Goal: Information Seeking & Learning: Find specific fact

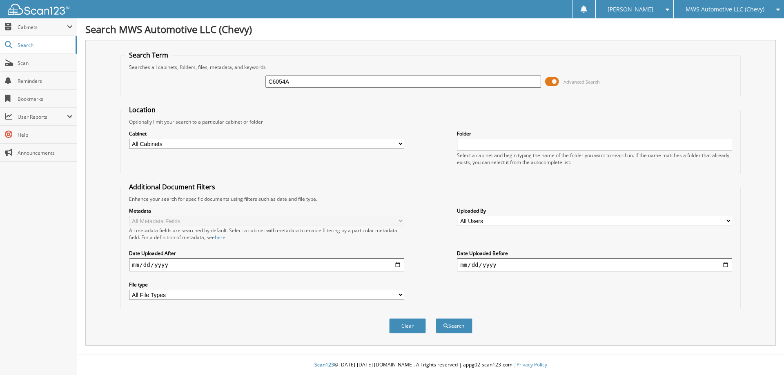
type input "C6054A"
click at [436, 318] on button "Search" at bounding box center [454, 325] width 37 height 15
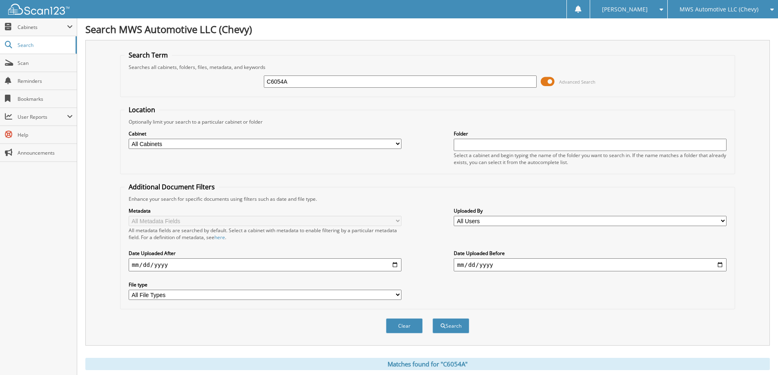
click at [361, 79] on input "C6054A" at bounding box center [400, 82] width 273 height 12
type input "C6046A"
click at [432, 318] on button "Search" at bounding box center [450, 325] width 37 height 15
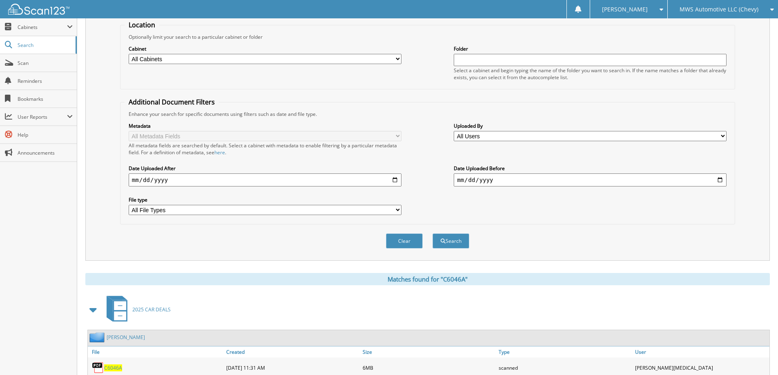
scroll to position [41, 0]
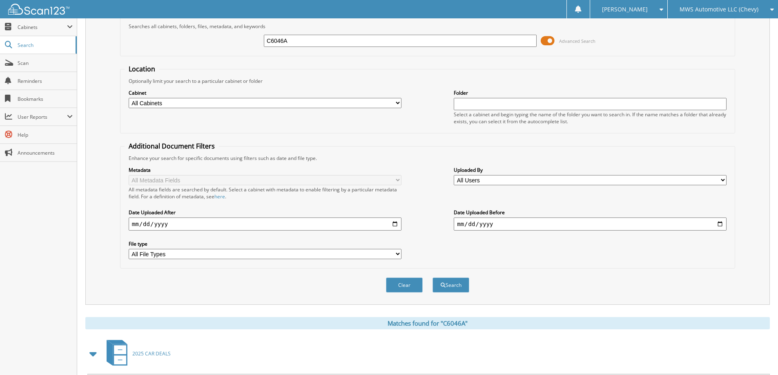
click at [368, 43] on input "C6046A" at bounding box center [400, 41] width 273 height 12
type input "PU6050A"
click at [432, 278] on button "Search" at bounding box center [450, 285] width 37 height 15
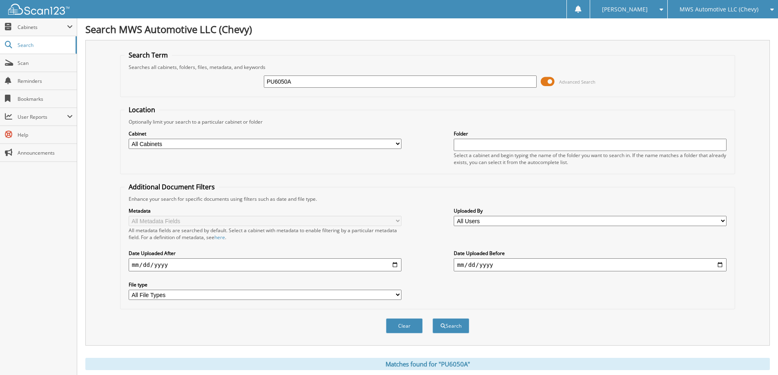
click at [396, 84] on input "PU6050A" at bounding box center [400, 82] width 273 height 12
click at [400, 82] on input "PU6050AC" at bounding box center [400, 82] width 273 height 12
type input "C5520A"
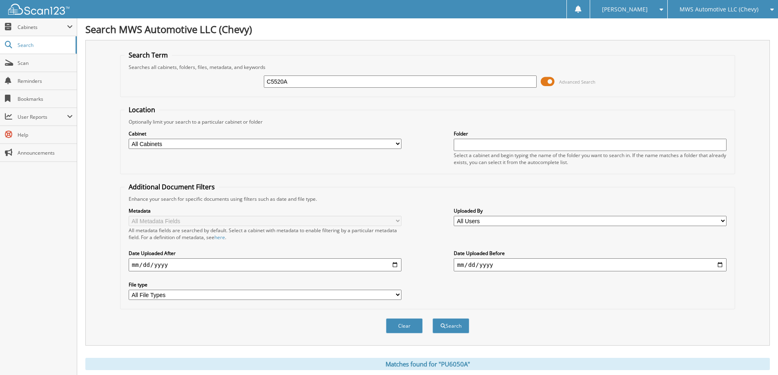
click at [432, 318] on button "Search" at bounding box center [450, 325] width 37 height 15
click at [347, 83] on input "C5520A" at bounding box center [400, 82] width 273 height 12
type input "C6023A"
click at [432, 318] on button "Search" at bounding box center [450, 325] width 37 height 15
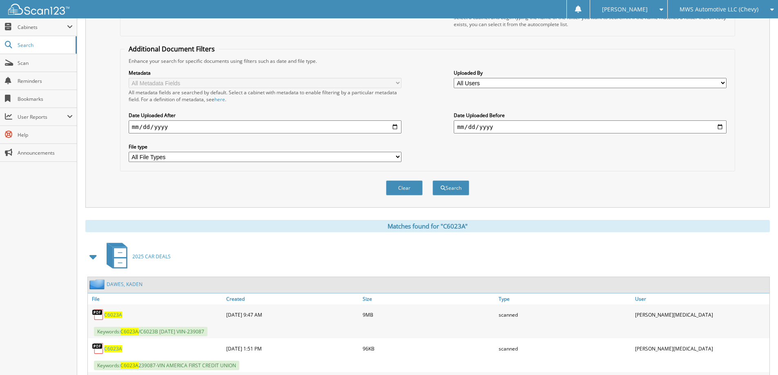
scroll to position [31, 0]
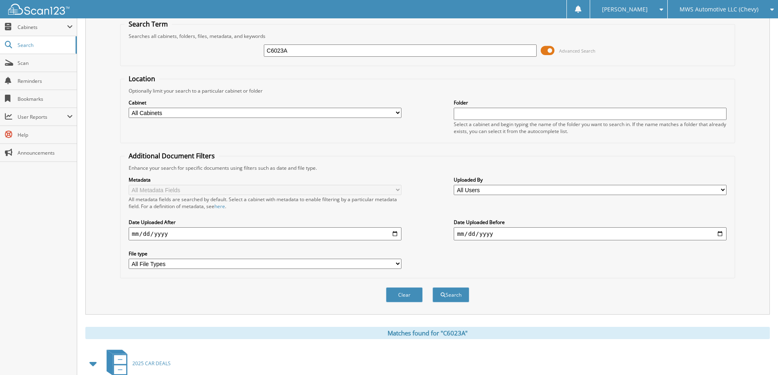
click at [351, 53] on input "C6023A" at bounding box center [400, 51] width 273 height 12
type input "C6046A"
click at [432, 287] on button "Search" at bounding box center [450, 294] width 37 height 15
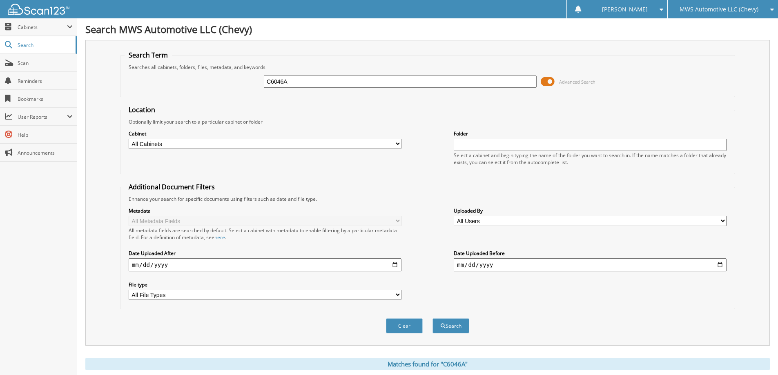
click at [301, 79] on input "C6046A" at bounding box center [400, 82] width 273 height 12
type input "C6324A"
click at [432, 318] on button "Search" at bounding box center [450, 325] width 37 height 15
click at [39, 58] on link "Scan" at bounding box center [38, 63] width 77 height 18
